Goal: Information Seeking & Learning: Learn about a topic

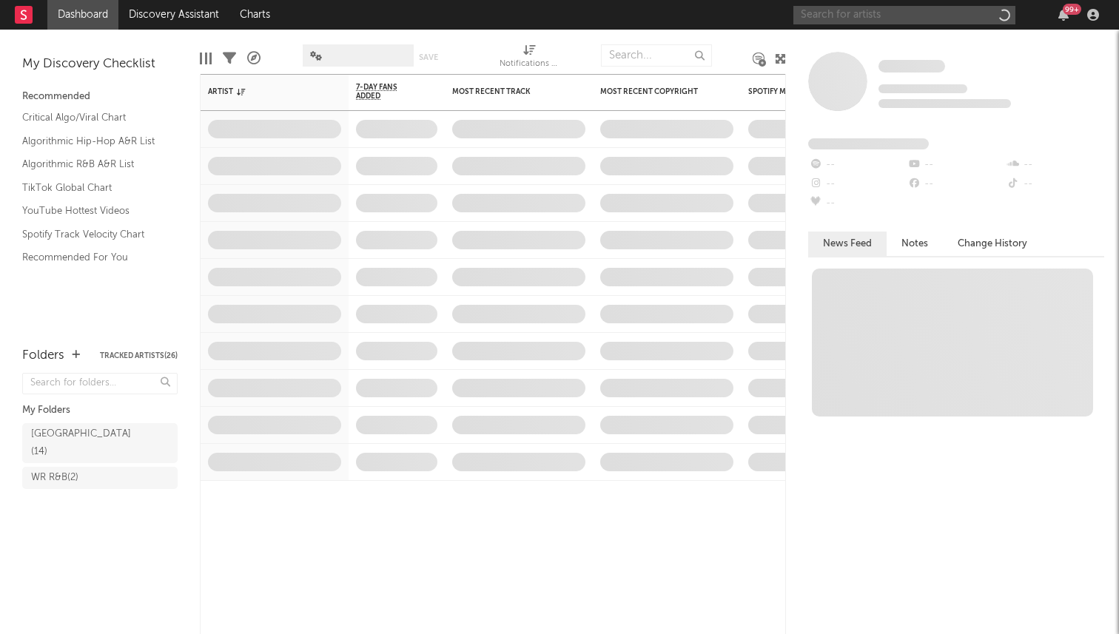
click at [856, 16] on input "text" at bounding box center [904, 15] width 222 height 19
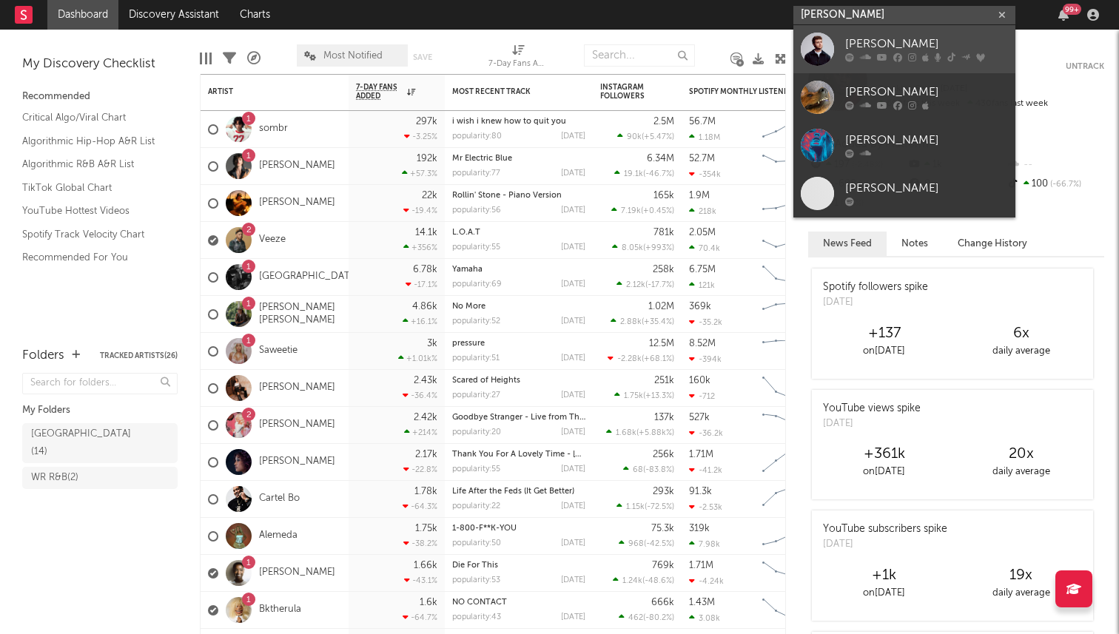
type input "[PERSON_NAME]"
click at [875, 51] on div "[PERSON_NAME]" at bounding box center [926, 45] width 163 height 18
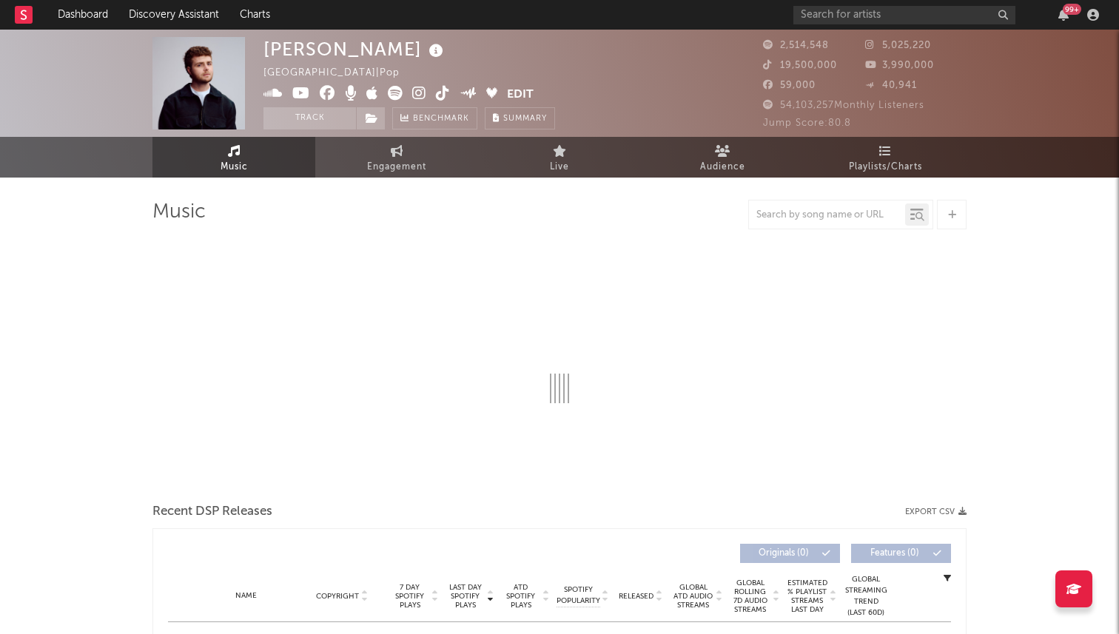
select select "6m"
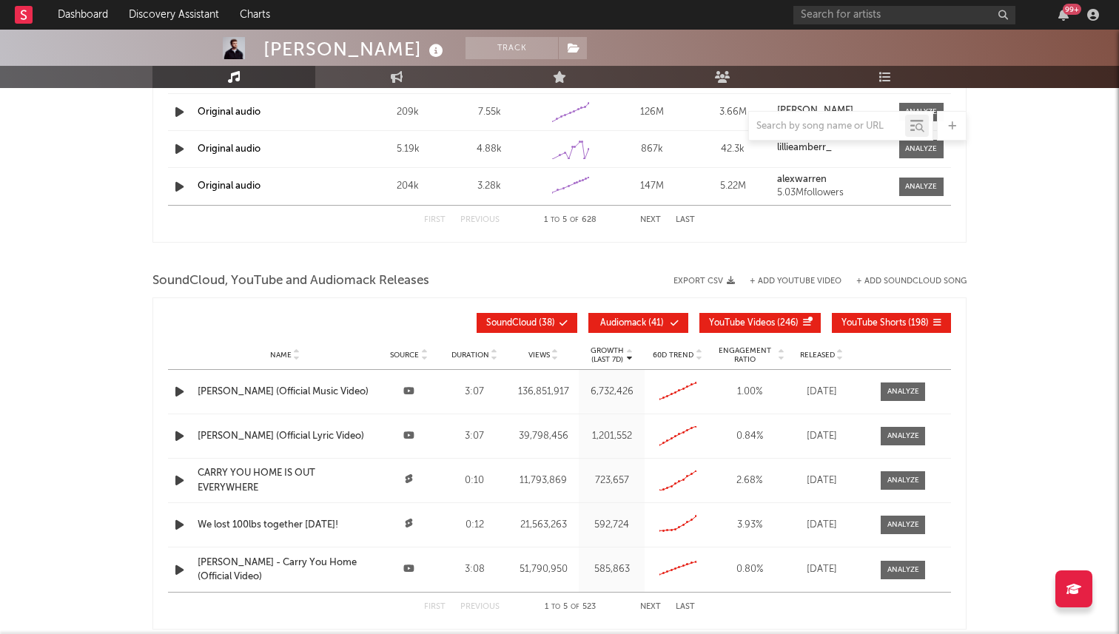
scroll to position [1541, 0]
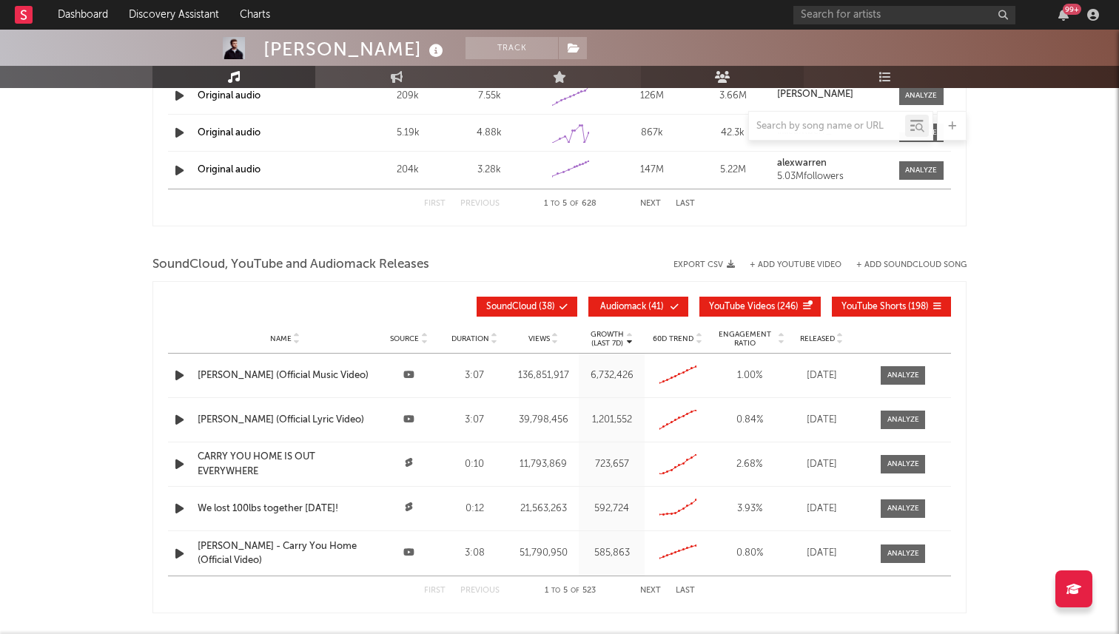
click at [719, 76] on icon at bounding box center [723, 77] width 16 height 12
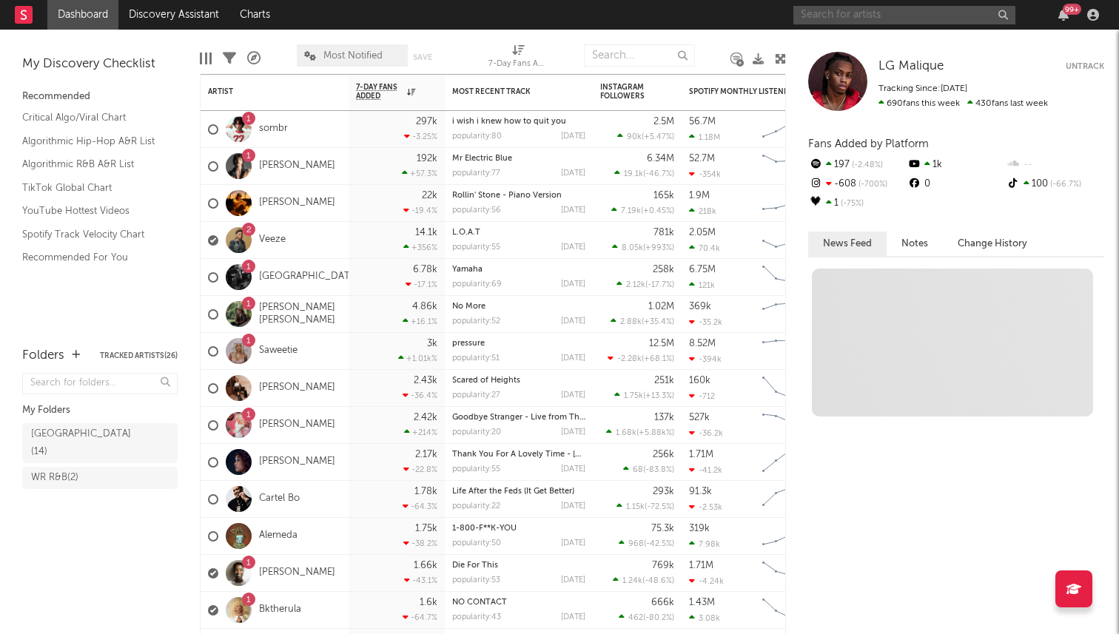
click at [896, 9] on input "text" at bounding box center [904, 15] width 222 height 19
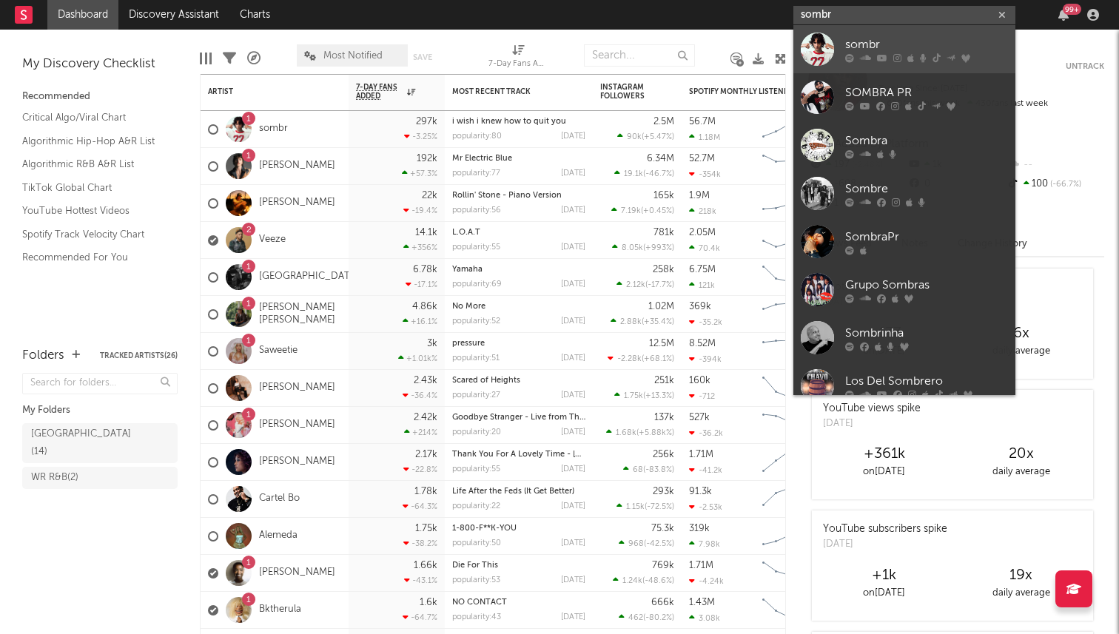
type input "sombr"
click at [861, 38] on div "sombr" at bounding box center [926, 45] width 163 height 18
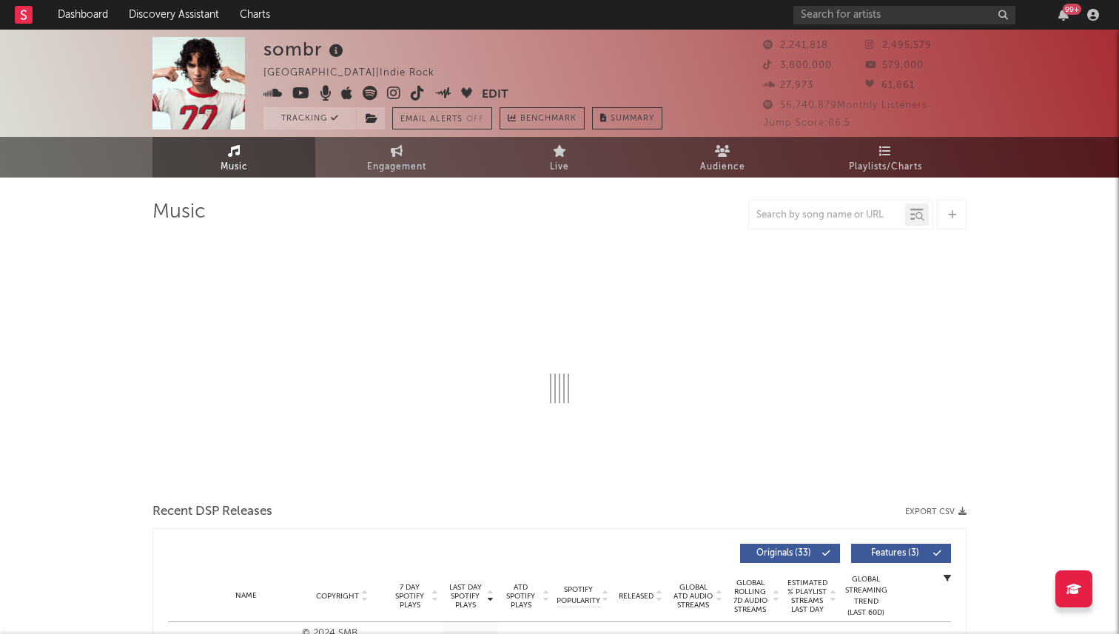
select select "6m"
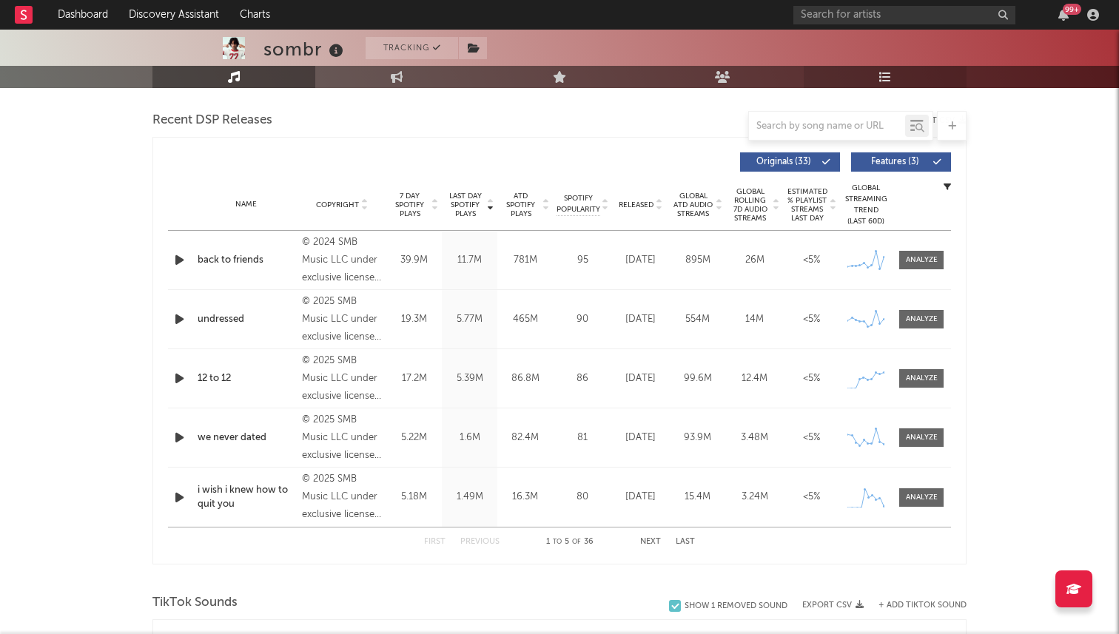
scroll to position [509, 0]
